Goal: Task Accomplishment & Management: Manage account settings

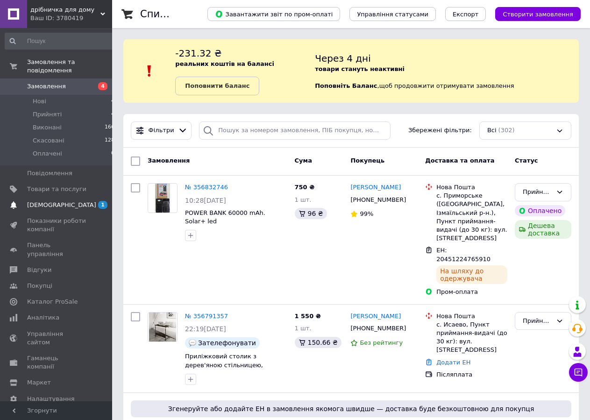
click at [63, 201] on span "[DEMOGRAPHIC_DATA]" at bounding box center [56, 205] width 59 height 8
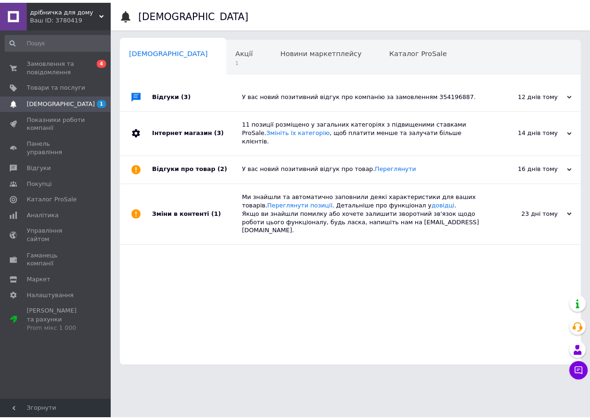
scroll to position [0, 1]
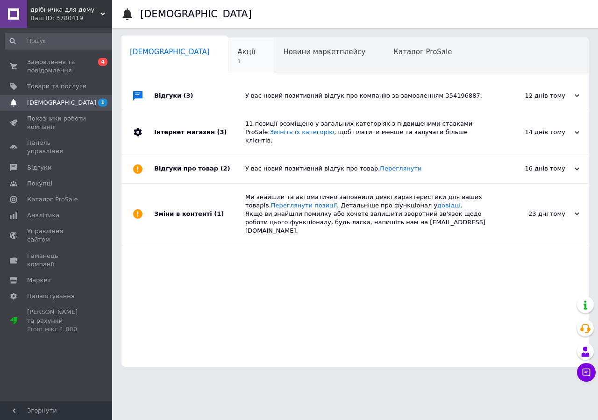
click at [238, 65] on span "1" at bounding box center [247, 61] width 18 height 7
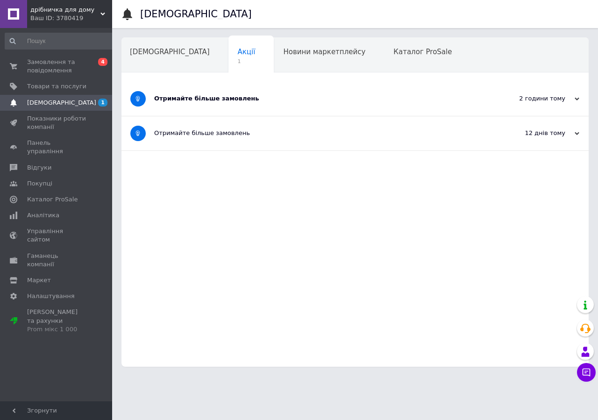
click at [205, 96] on div "Отримайте більше замовлень" at bounding box center [320, 98] width 332 height 8
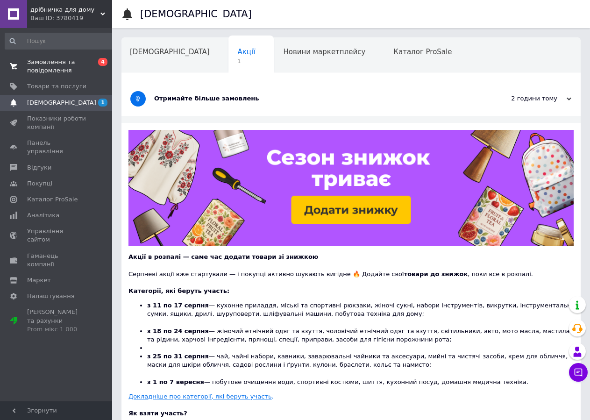
click at [75, 60] on span "Замовлення та повідомлення" at bounding box center [56, 66] width 59 height 17
